Goal: Use online tool/utility: Utilize a website feature to perform a specific function

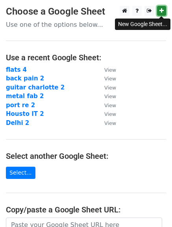
click at [159, 11] on icon at bounding box center [161, 11] width 4 height 6
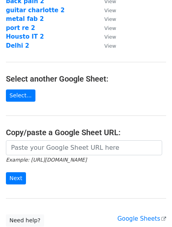
scroll to position [120, 0]
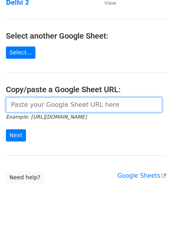
click at [93, 103] on input "url" at bounding box center [84, 104] width 156 height 15
paste input "[URL][DOMAIN_NAME]"
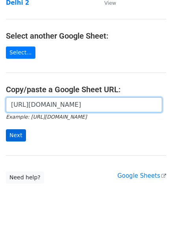
type input "[URL][DOMAIN_NAME]"
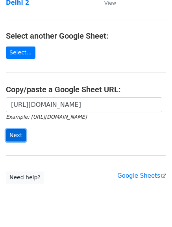
click at [15, 133] on input "Next" at bounding box center [16, 135] width 20 height 12
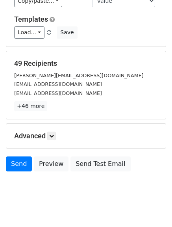
scroll to position [73, 0]
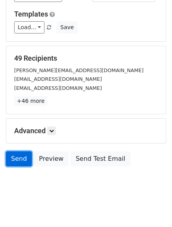
click at [20, 154] on link "Send" at bounding box center [19, 158] width 26 height 15
